Goal: Find specific page/section: Find specific page/section

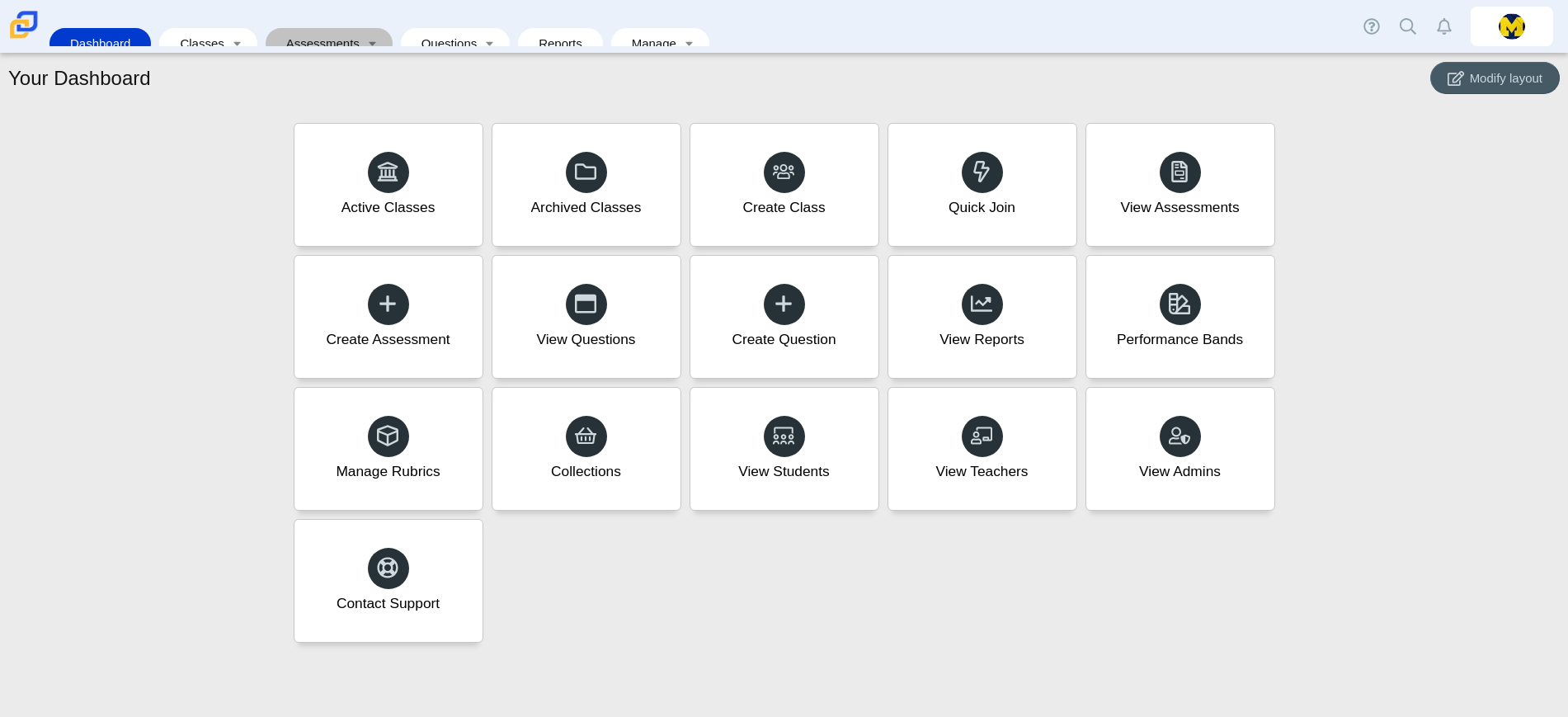
click at [326, 28] on link "Assessments" at bounding box center [317, 43] width 87 height 31
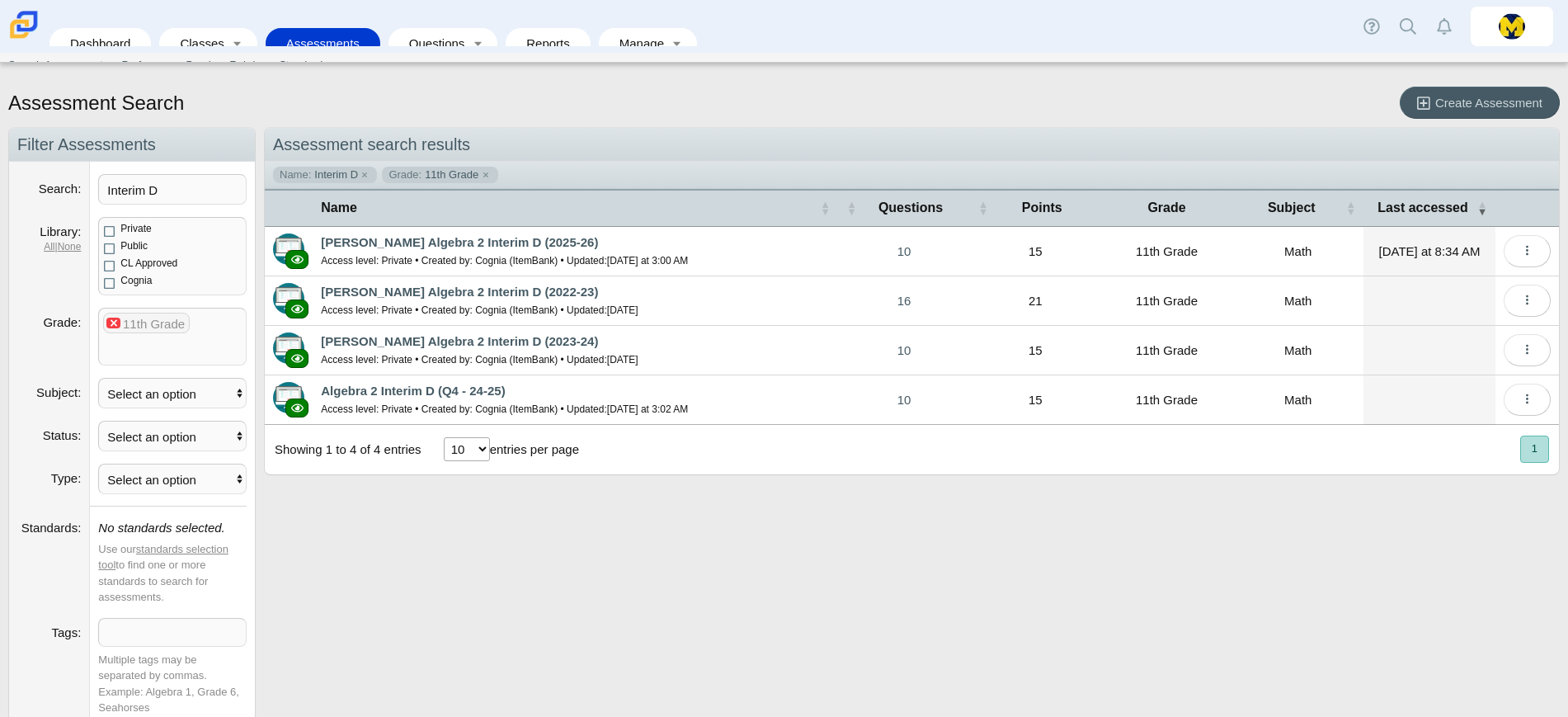
click at [113, 324] on x "remove tag" at bounding box center [113, 322] width 14 height 11
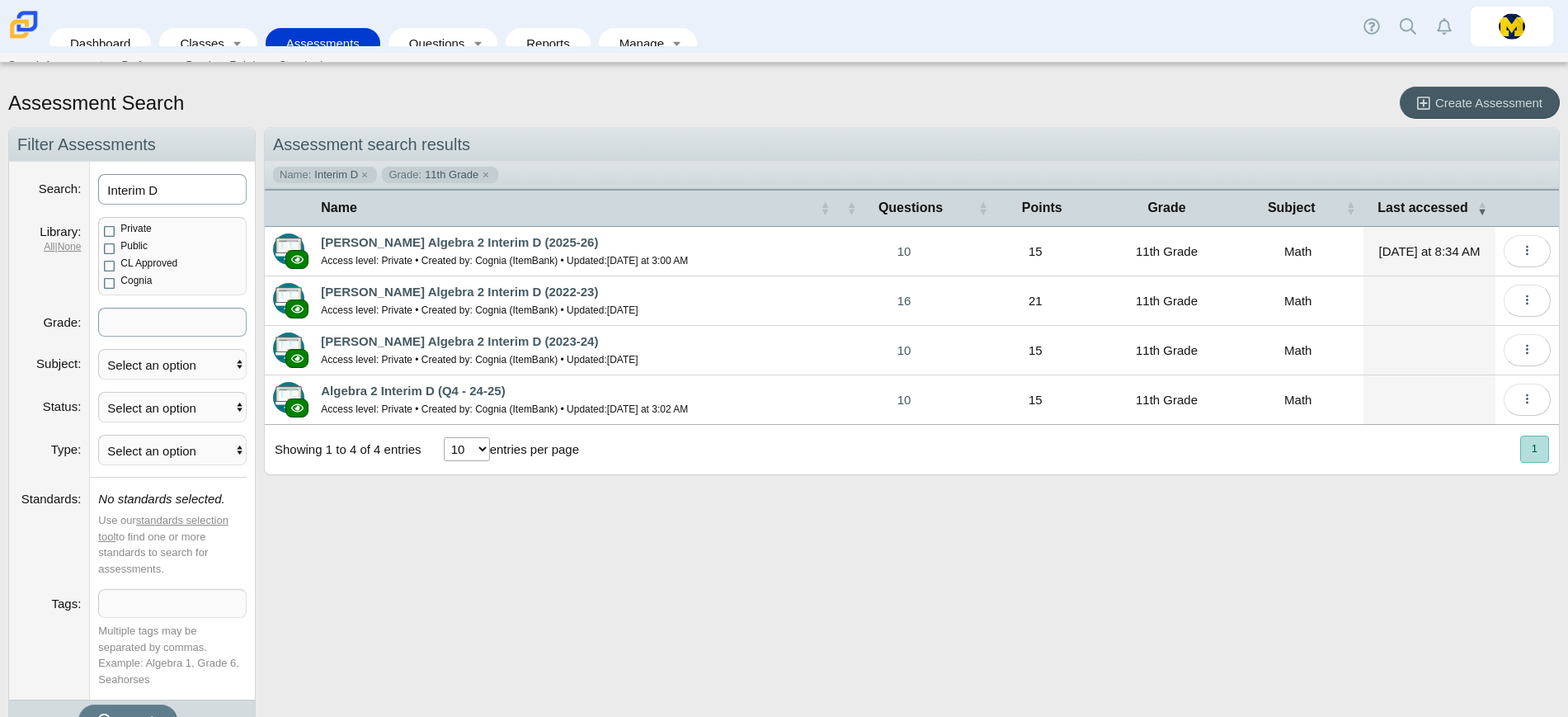
click at [190, 181] on input "Interim D" at bounding box center [172, 189] width 149 height 31
type input "Interim a"
click at [78, 705] on button "Search" at bounding box center [127, 720] width 99 height 32
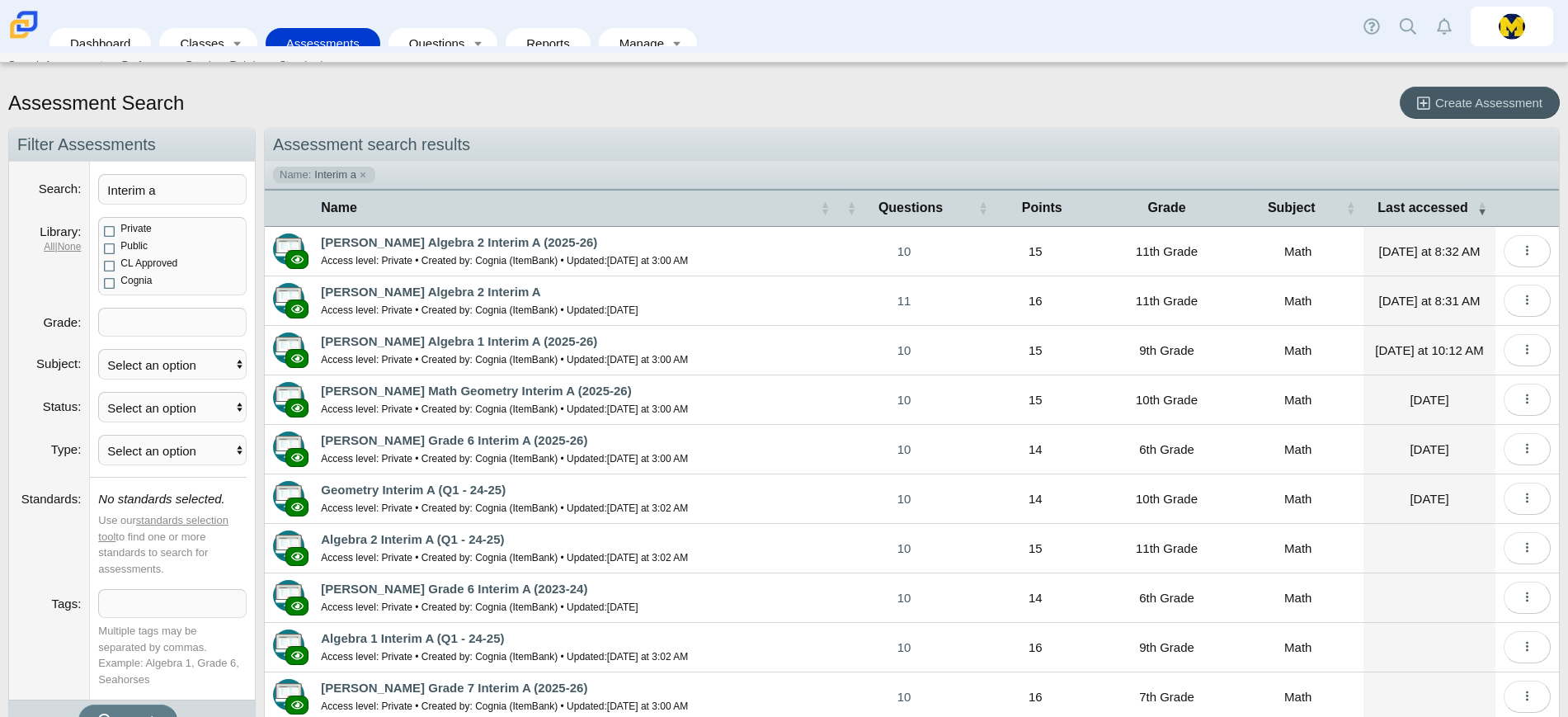
scroll to position [89, 0]
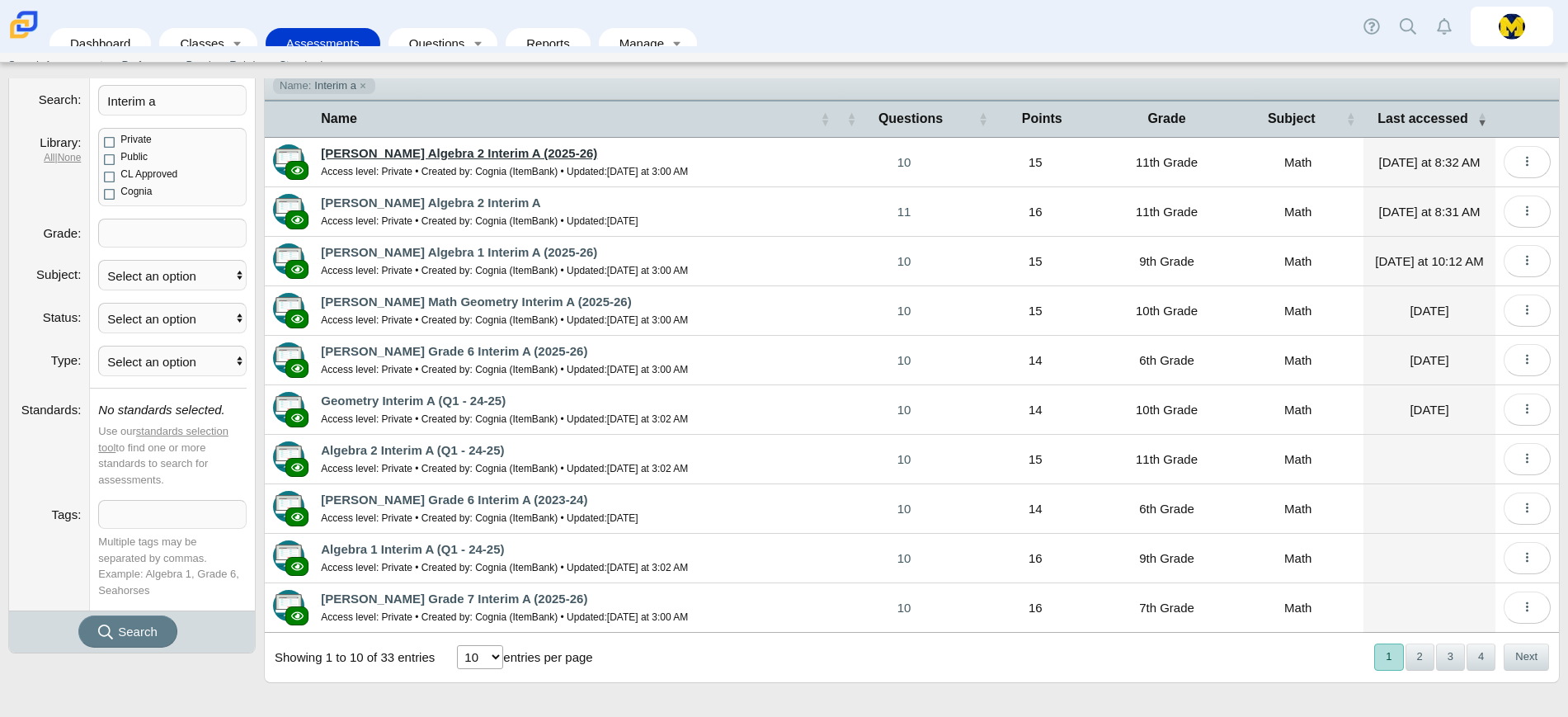
click at [439, 149] on link "Carmen Math Algebra 2 Interim A (2025-26)" at bounding box center [458, 153] width 277 height 14
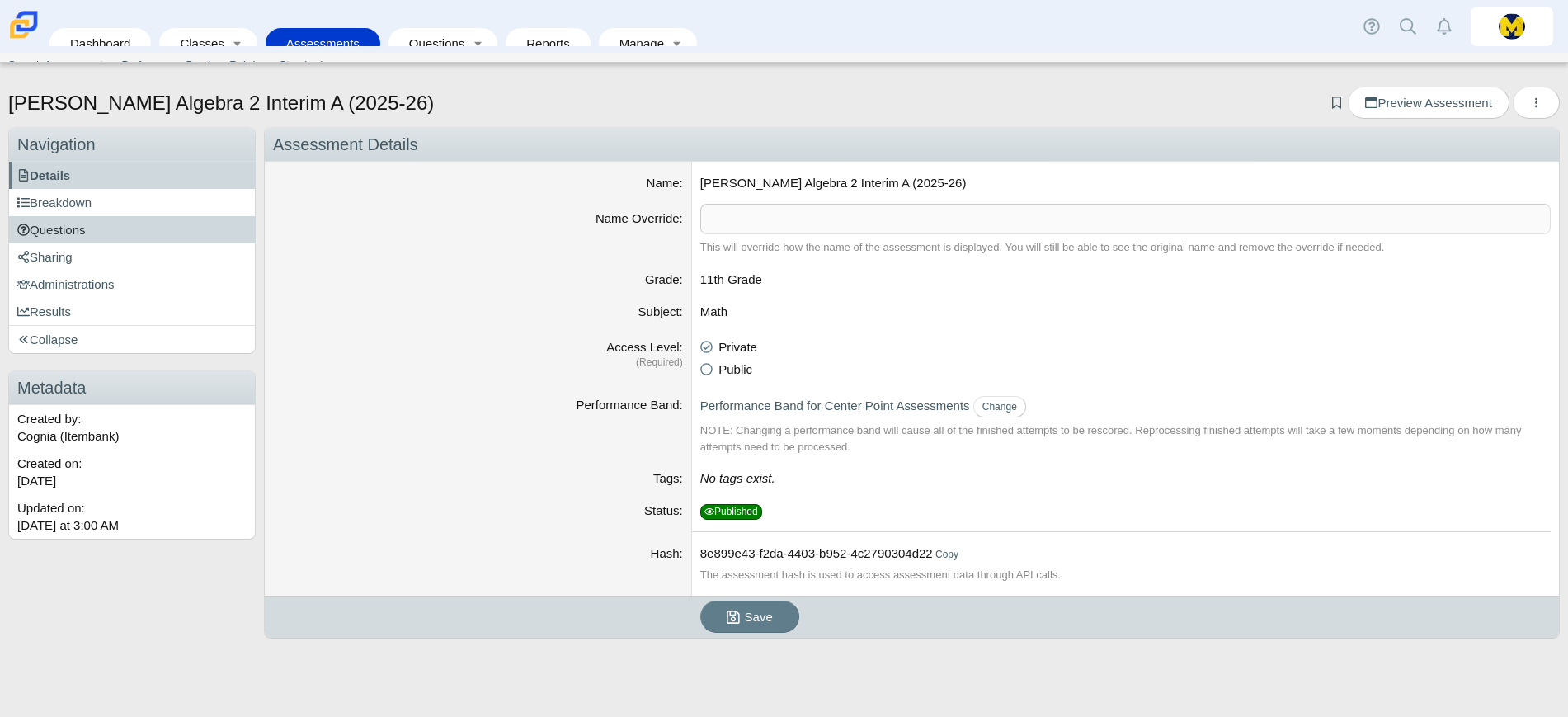
click at [64, 226] on span "Questions" at bounding box center [51, 229] width 68 height 14
